Goal: Browse casually

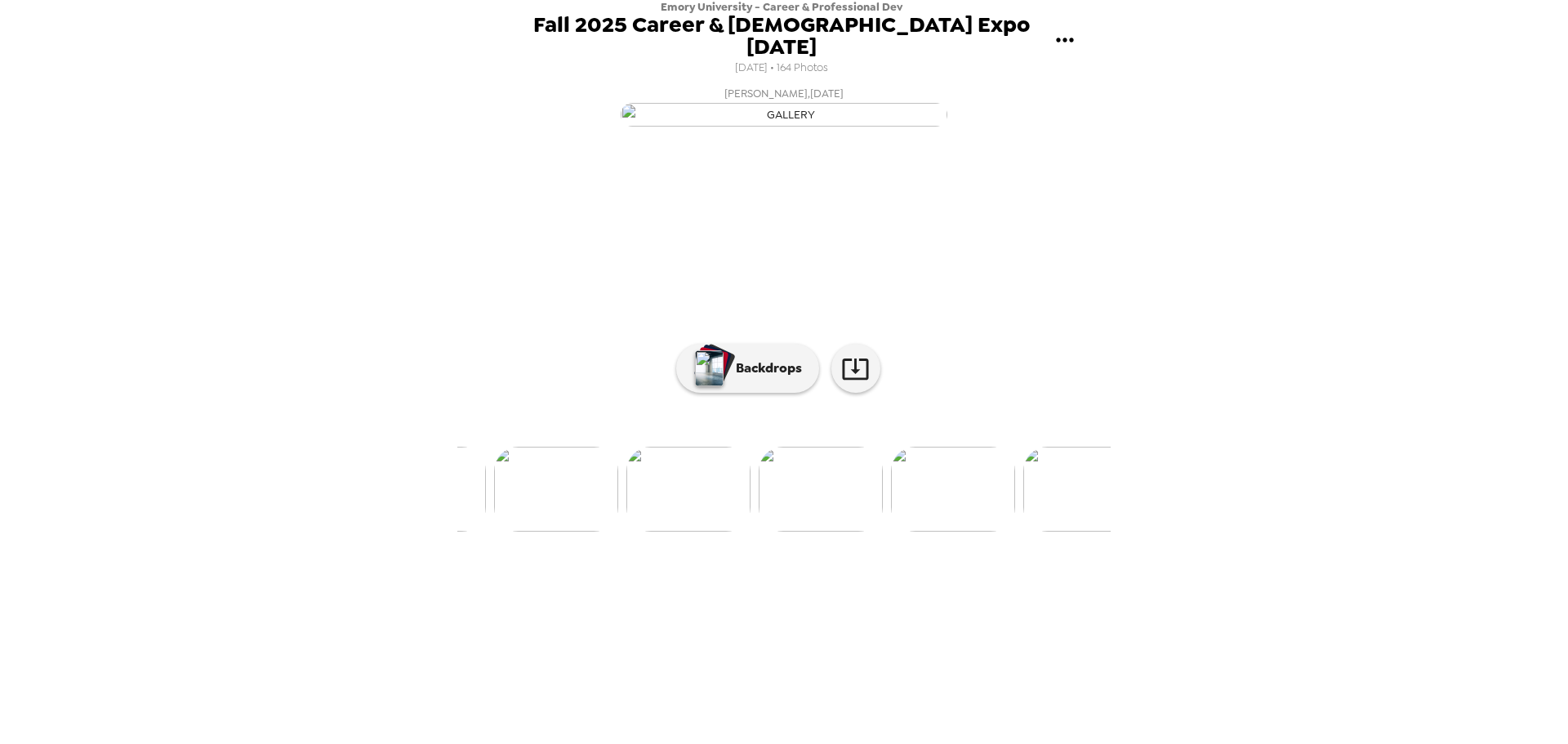
scroll to position [0, 21563]
click at [678, 532] on img at bounding box center [651, 490] width 125 height 85
click at [776, 532] on img at bounding box center [792, 490] width 125 height 85
click at [664, 532] on img at bounding box center [660, 490] width 125 height 85
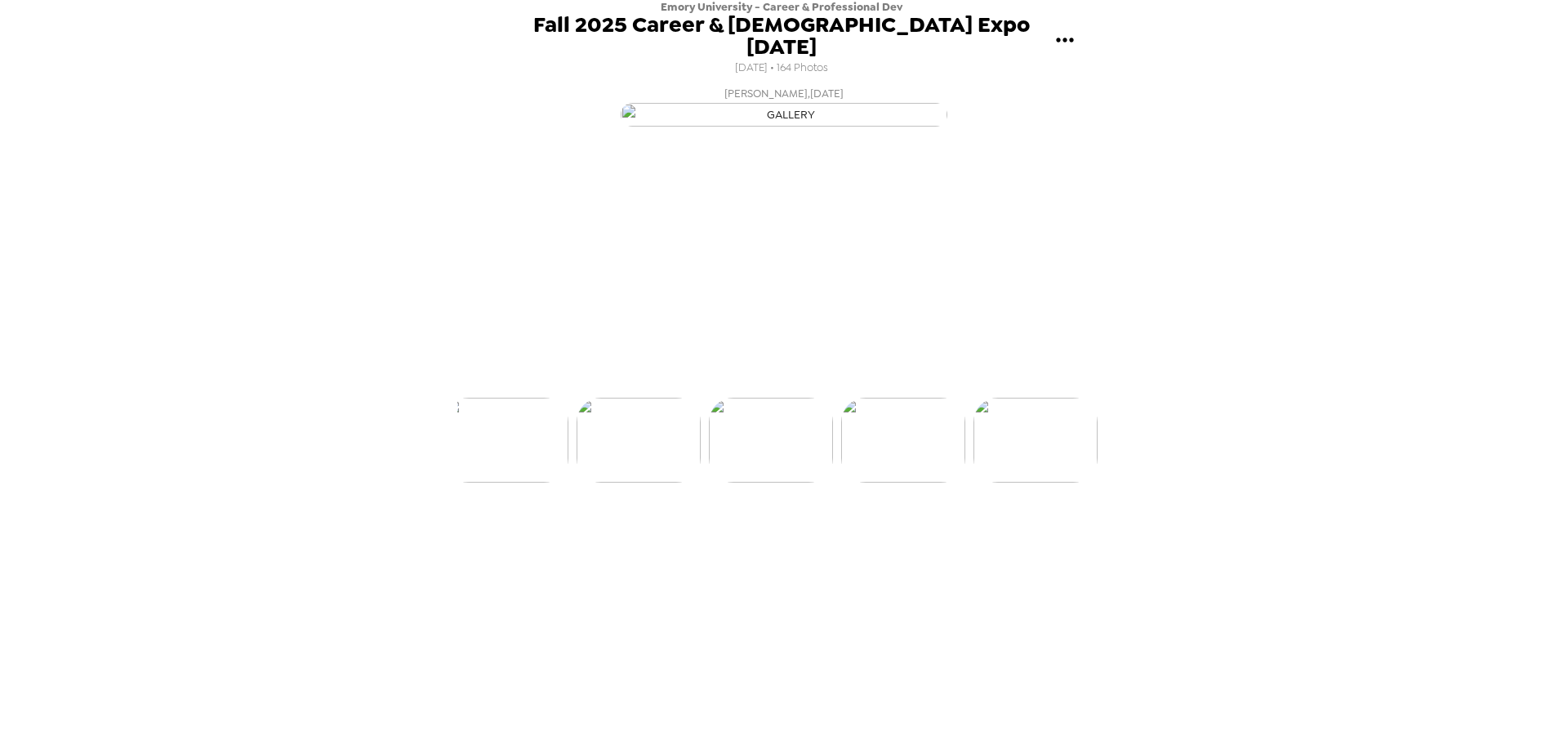
scroll to position [0, 21290]
click at [631, 532] on img at bounding box center [660, 490] width 125 height 85
click at [643, 532] on img at bounding box center [660, 490] width 125 height 85
click at [644, 532] on div at bounding box center [784, 462] width 654 height 139
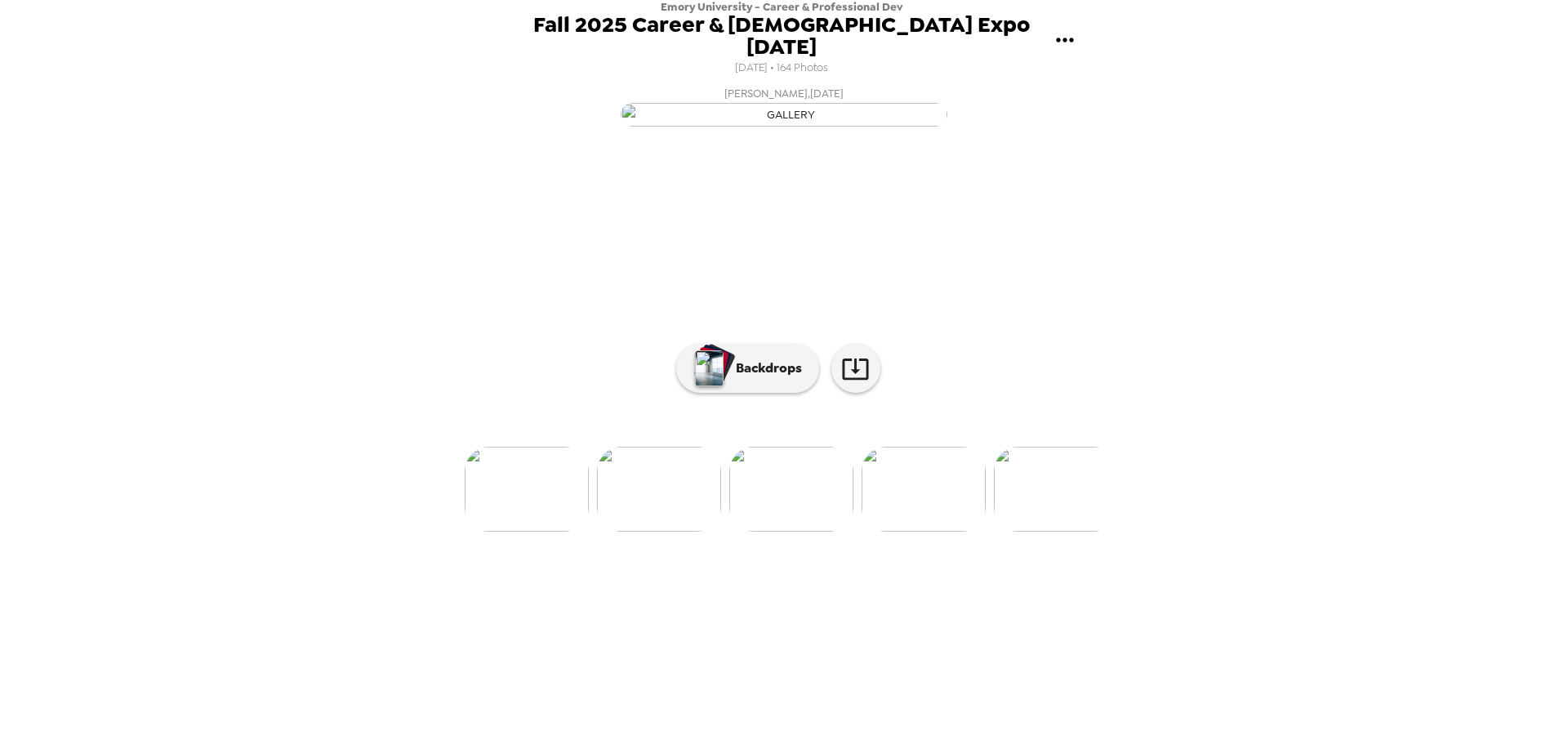
click at [492, 532] on img at bounding box center [526, 490] width 125 height 85
click at [516, 532] on img at bounding box center [526, 490] width 125 height 85
click at [645, 532] on img at bounding box center [659, 490] width 125 height 85
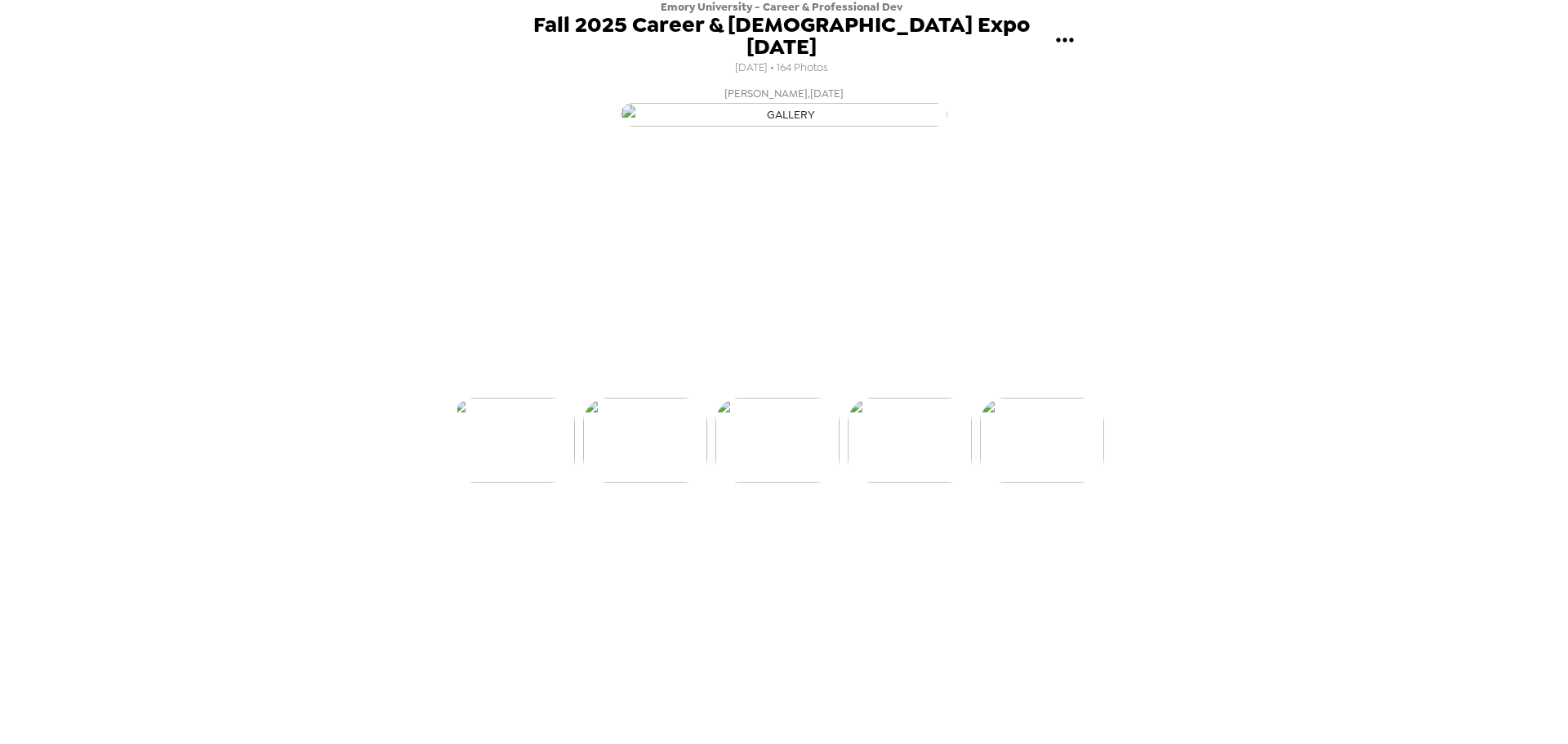
scroll to position [0, 20365]
click at [678, 532] on img at bounding box center [659, 490] width 125 height 85
